Goal: Task Accomplishment & Management: Manage account settings

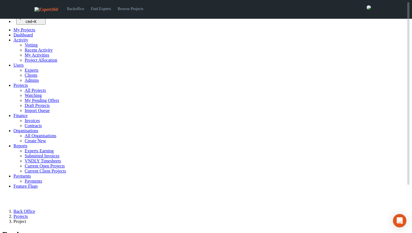
select select
click at [20, 88] on span "Projects" at bounding box center [20, 85] width 15 height 5
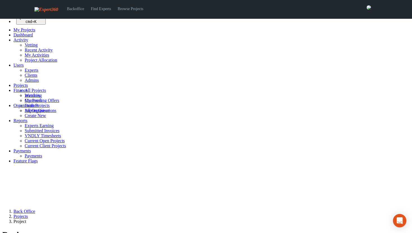
click at [28, 88] on span at bounding box center [28, 85] width 0 height 5
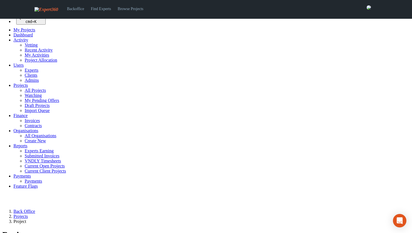
click at [25, 93] on link "All Projects" at bounding box center [35, 90] width 21 height 5
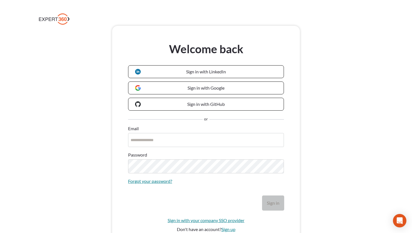
click at [90, 44] on div "Welcome back Sign in with LinkedIn Sign in with Google Sign in with GitHub or E…" at bounding box center [206, 145] width 412 height 239
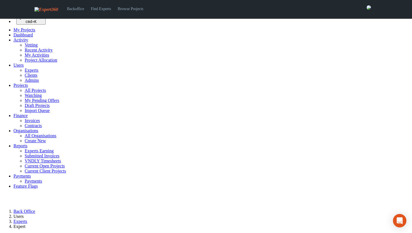
select select
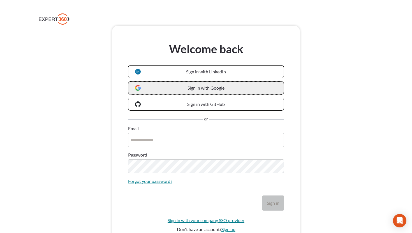
click at [195, 87] on span "Sign in with Google" at bounding box center [205, 87] width 37 height 5
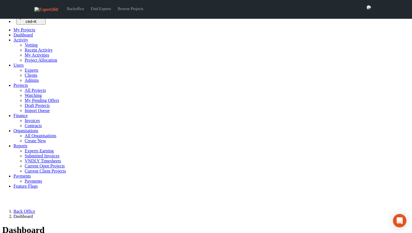
click at [19, 88] on span "Projects" at bounding box center [20, 85] width 15 height 5
click at [25, 93] on link "All Projects" at bounding box center [35, 90] width 21 height 5
select select "***"
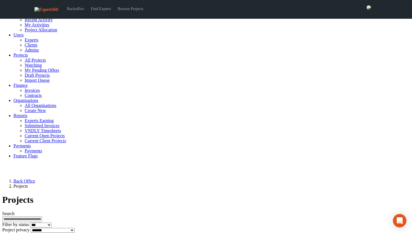
scroll to position [34, 0]
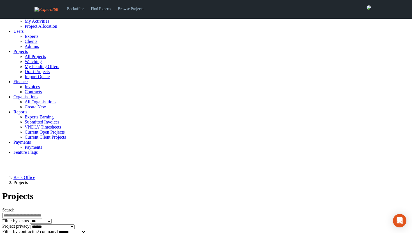
click at [239, 218] on div "**********" at bounding box center [205, 226] width 407 height 16
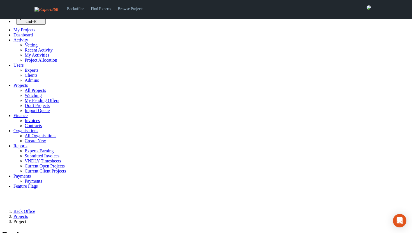
select select
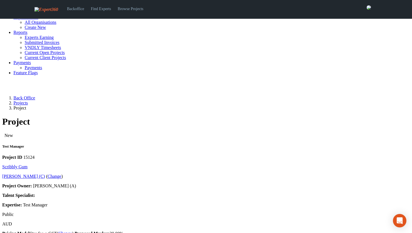
scroll to position [115, 0]
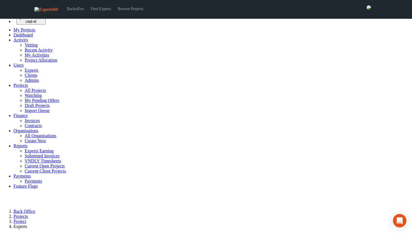
select select
select select "***"
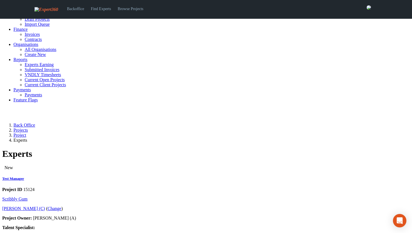
scroll to position [85, 0]
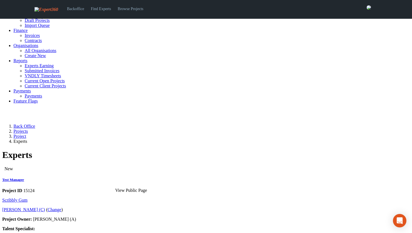
drag, startPoint x: 134, startPoint y: 205, endPoint x: 319, endPoint y: 1, distance: 275.3
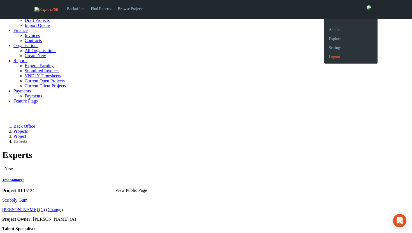
click at [337, 59] on link "Logout" at bounding box center [350, 54] width 53 height 9
